Goal: Transaction & Acquisition: Book appointment/travel/reservation

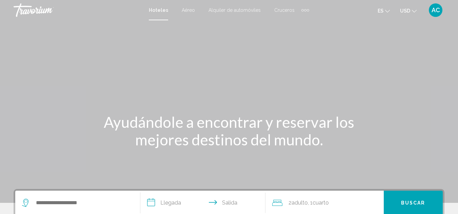
click at [197, 53] on div "Main content" at bounding box center [229, 101] width 458 height 203
click at [281, 9] on span "Cruceros" at bounding box center [284, 9] width 20 height 5
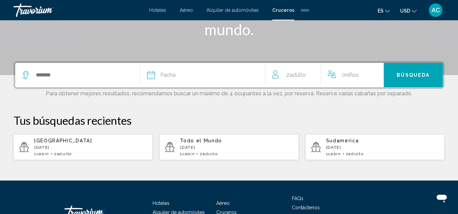
scroll to position [129, 0]
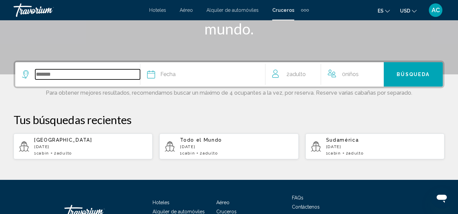
click at [68, 71] on input "Search widget" at bounding box center [87, 74] width 105 height 10
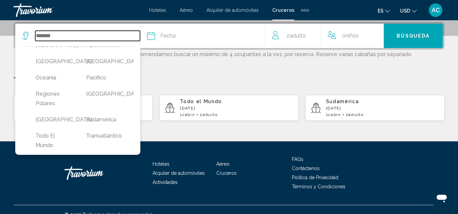
scroll to position [251, 0]
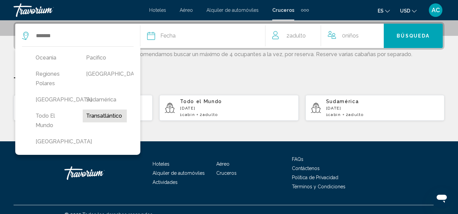
click at [96, 116] on button "Transatlántico" at bounding box center [105, 116] width 44 height 13
type input "**********"
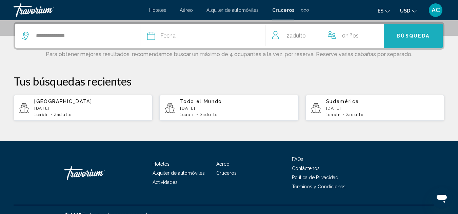
click at [401, 43] on button "Búsqueda" at bounding box center [412, 36] width 59 height 24
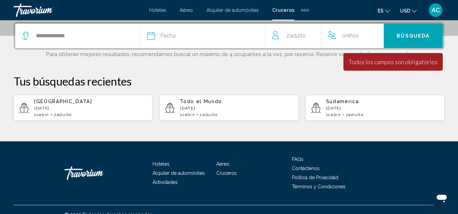
click at [192, 39] on div "Fecha" at bounding box center [206, 35] width 118 height 9
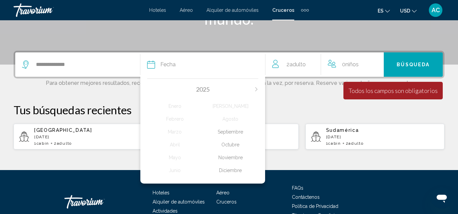
scroll to position [138, 0]
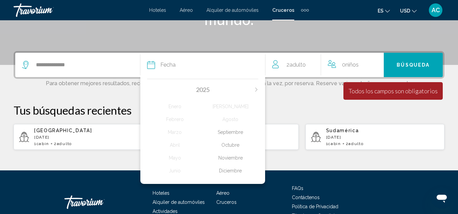
click at [256, 92] on div "2025" at bounding box center [202, 89] width 111 height 7
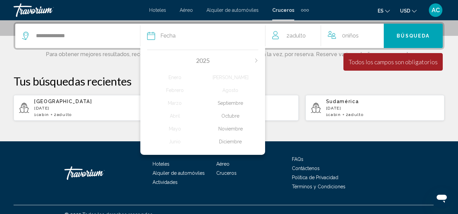
click at [256, 61] on icon "Next month" at bounding box center [256, 61] width 4 height 4
click at [175, 105] on div "Marzo" at bounding box center [175, 103] width 56 height 12
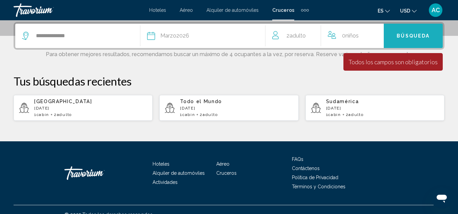
click at [406, 40] on button "Búsqueda" at bounding box center [412, 36] width 59 height 24
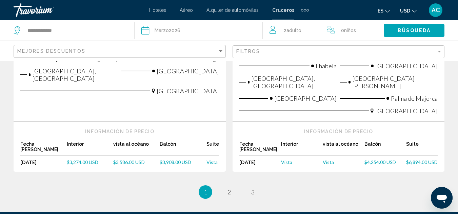
scroll to position [864, 0]
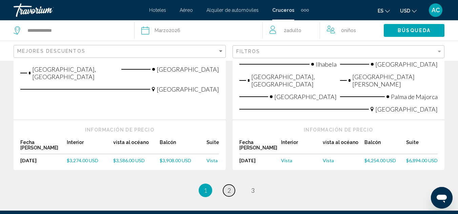
click at [233, 185] on link "page 2" at bounding box center [229, 191] width 12 height 12
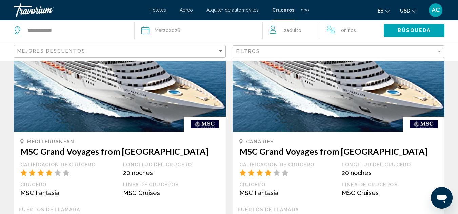
scroll to position [70, 0]
